Goal: Task Accomplishment & Management: Manage account settings

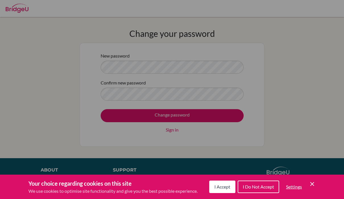
click at [224, 190] on span "I Accept" at bounding box center [222, 186] width 16 height 5
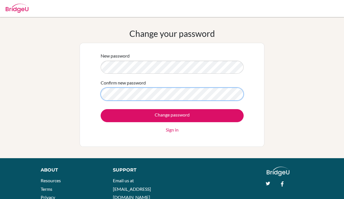
click at [172, 116] on input "Change password" at bounding box center [172, 115] width 143 height 13
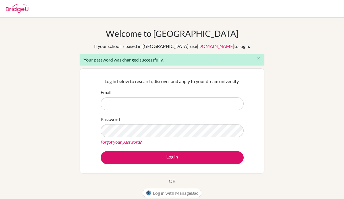
click at [187, 101] on input "Email" at bounding box center [172, 103] width 143 height 13
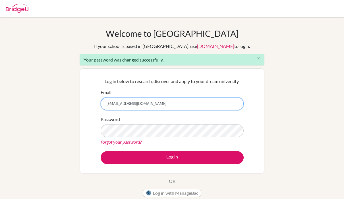
type input "nabela.alnesef@student.bbs.edu.kw"
click at [172, 158] on button "Log in" at bounding box center [172, 157] width 143 height 13
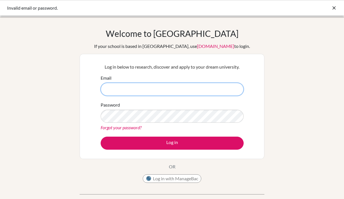
click at [146, 94] on input "Email" at bounding box center [172, 89] width 143 height 13
type input "nabela.alnesef@student.bbs.edu.kw"
click at [172, 143] on button "Log in" at bounding box center [172, 143] width 143 height 13
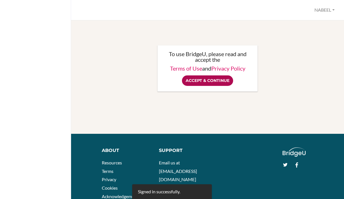
click at [196, 79] on input "Accept & Continue" at bounding box center [207, 81] width 51 height 11
